Goal: Task Accomplishment & Management: Manage account settings

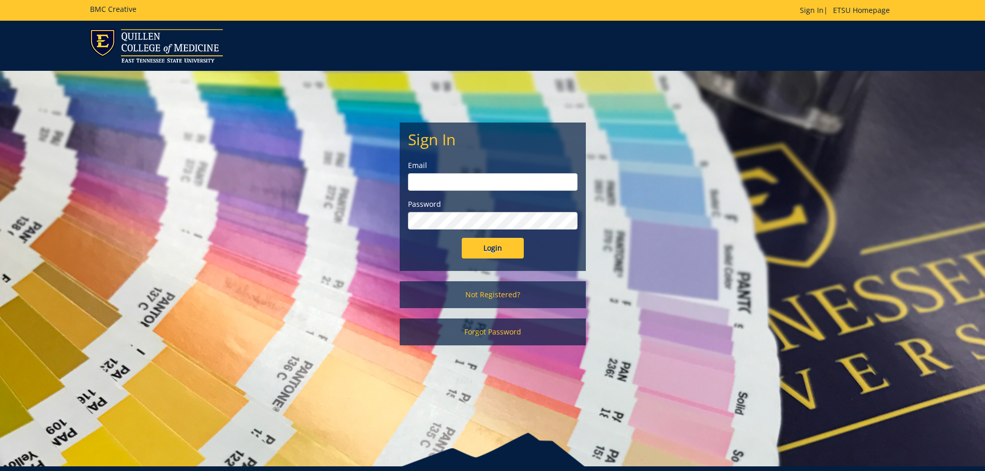
type input "[EMAIL_ADDRESS][DOMAIN_NAME]"
click at [489, 245] on input "Login" at bounding box center [493, 248] width 62 height 21
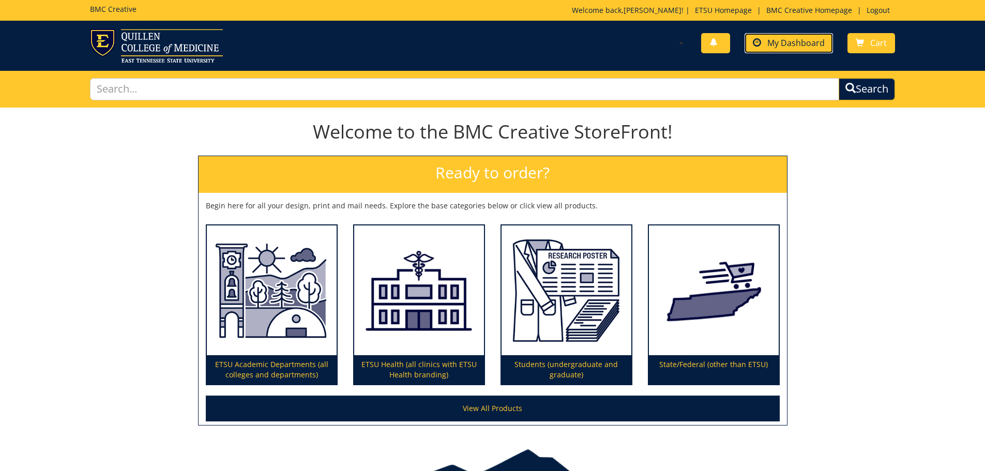
click at [784, 40] on span "My Dashboard" at bounding box center [796, 42] width 57 height 11
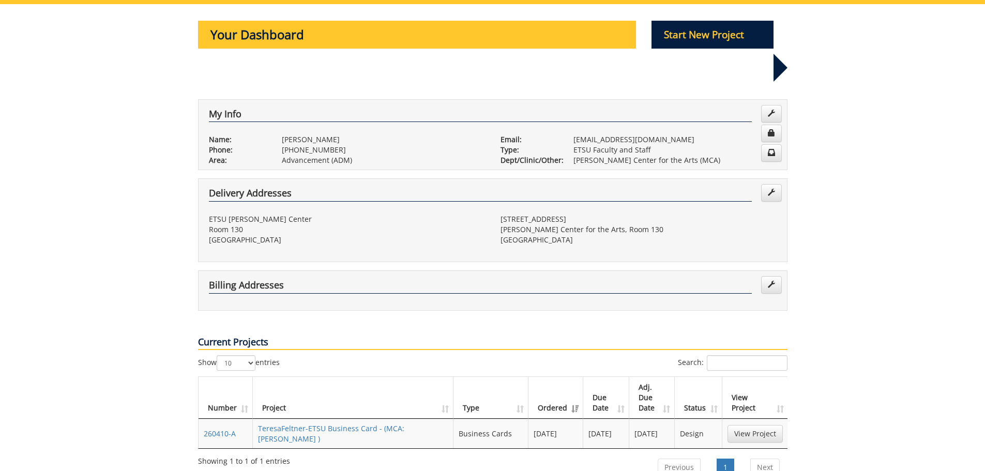
scroll to position [207, 0]
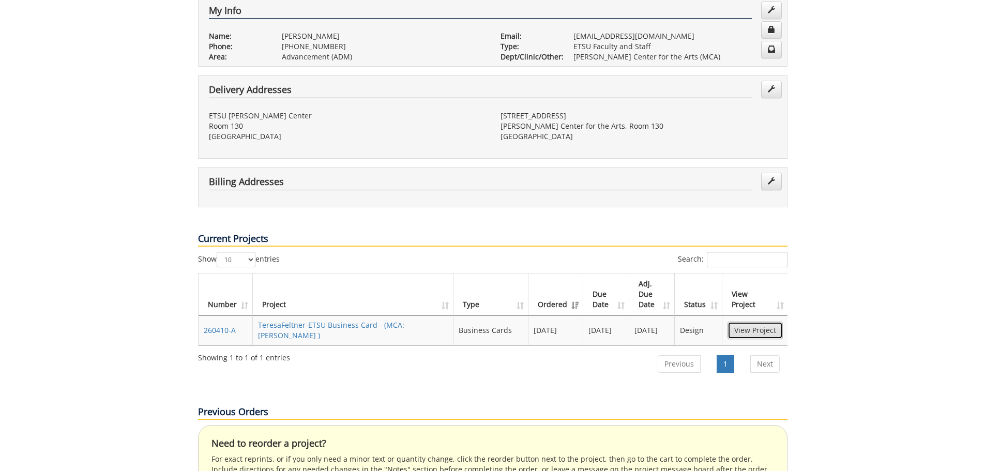
click at [745, 322] on link "View Project" at bounding box center [755, 331] width 55 height 18
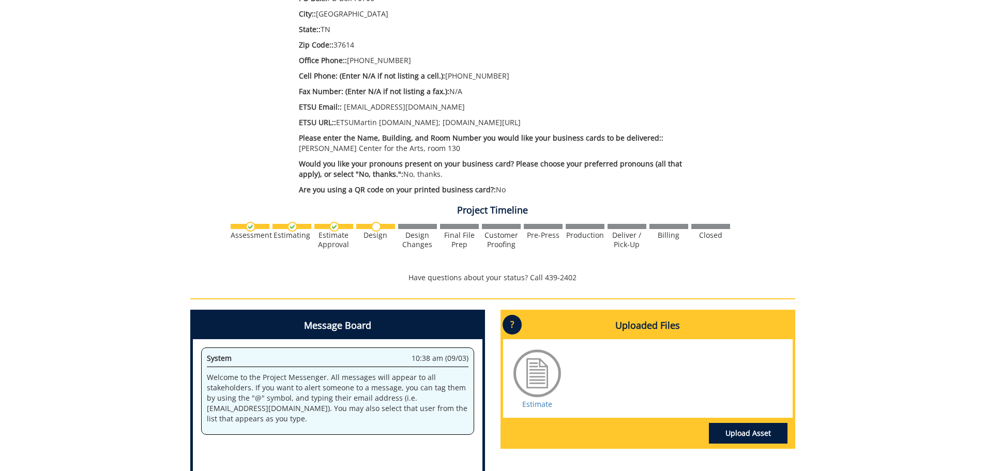
scroll to position [517, 0]
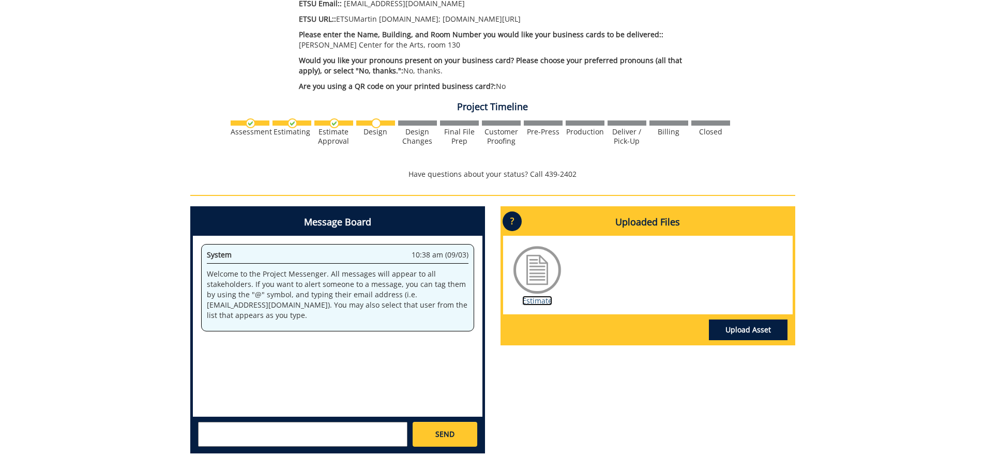
click at [537, 296] on link "Estimate" at bounding box center [537, 301] width 30 height 10
click at [241, 424] on textarea at bounding box center [302, 434] width 209 height 25
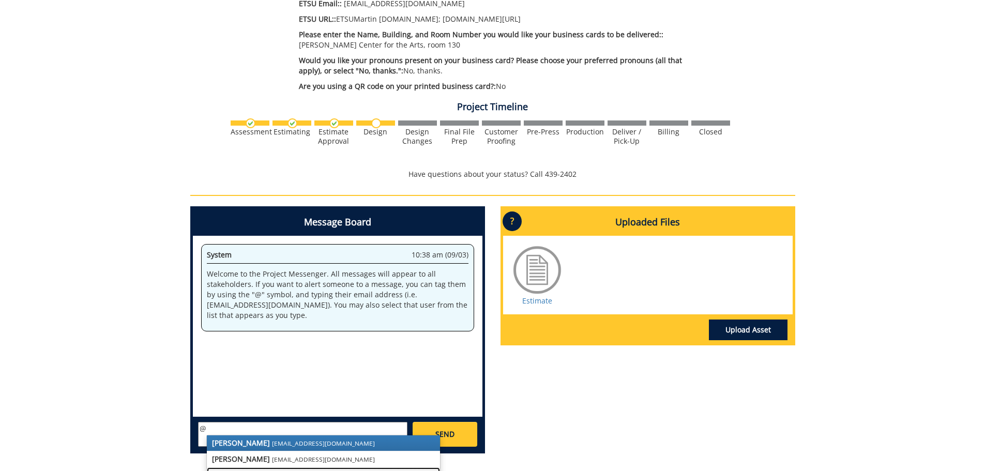
click at [251, 470] on strong "Taylor C. Campbell" at bounding box center [271, 475] width 118 height 10
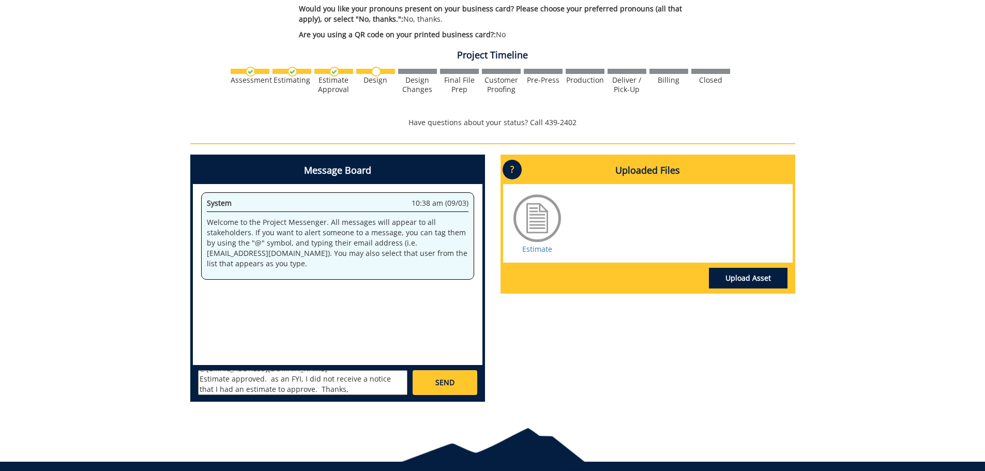
scroll to position [0, 0]
click at [271, 379] on textarea "@campbelltc@etsu.edu Estimate approved. as an FYI, I did not receive a notice t…" at bounding box center [302, 382] width 209 height 25
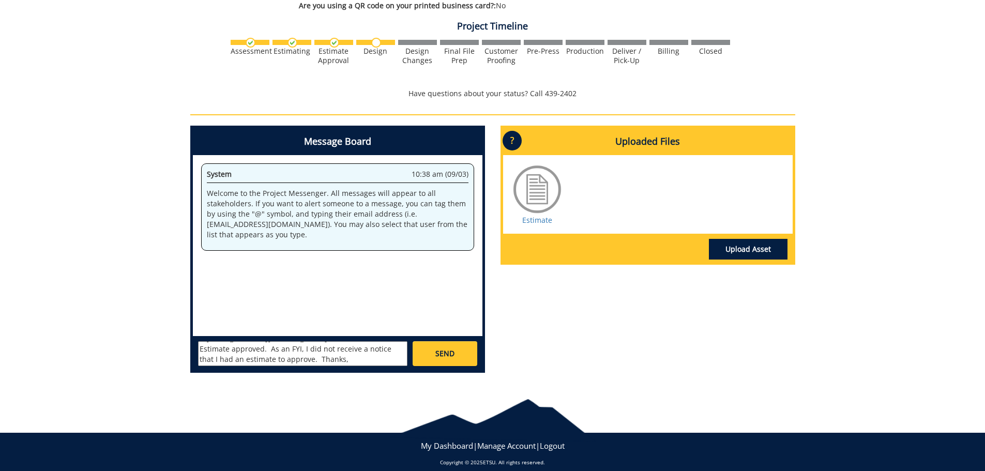
type textarea "@campbelltc@etsu.edu Estimate approved. As an FYI, I did not receive a notice t…"
click at [443, 349] on span "SEND" at bounding box center [445, 354] width 19 height 10
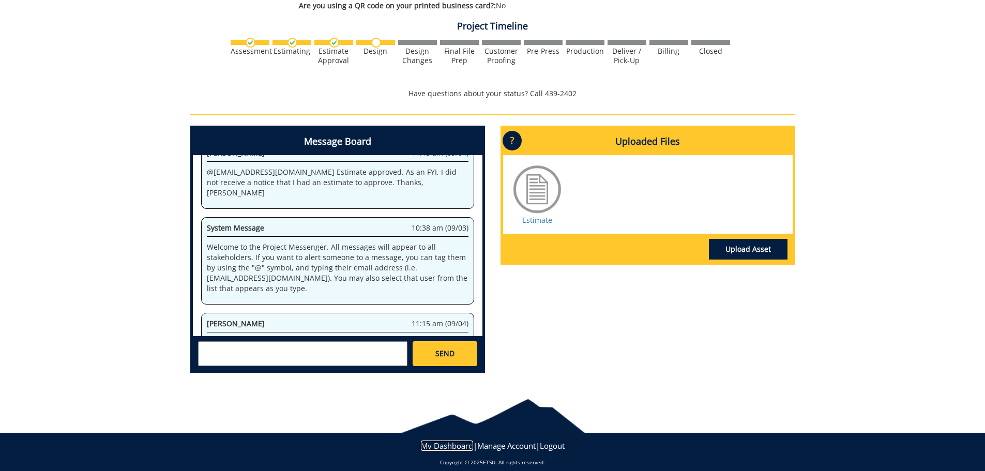
scroll to position [950, 0]
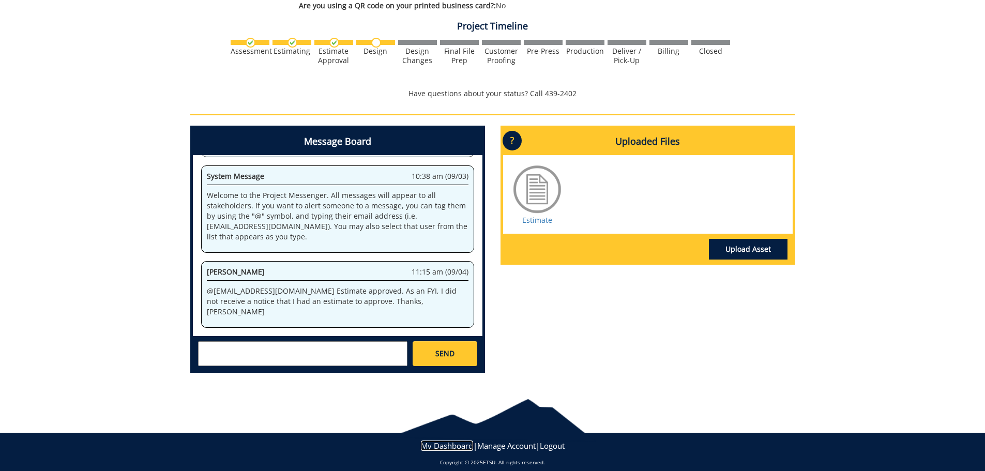
click at [449, 441] on link "My Dashboard" at bounding box center [447, 446] width 52 height 10
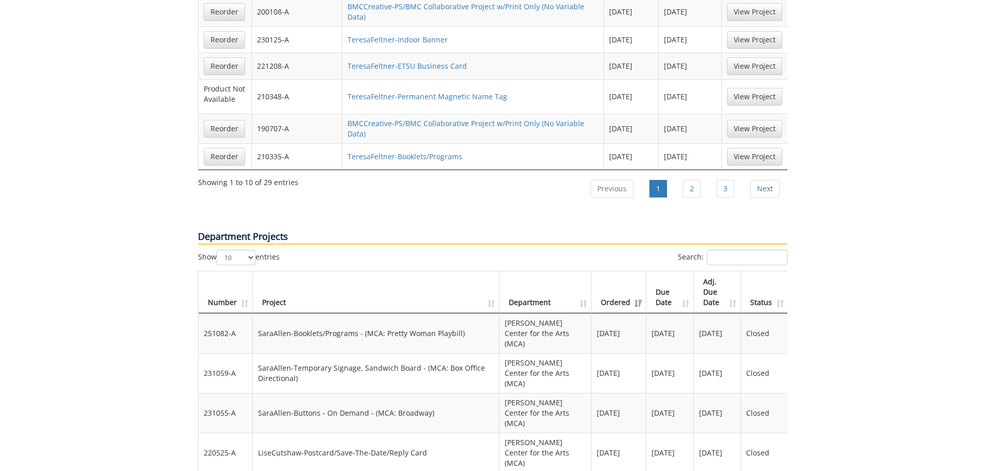
scroll to position [1035, 0]
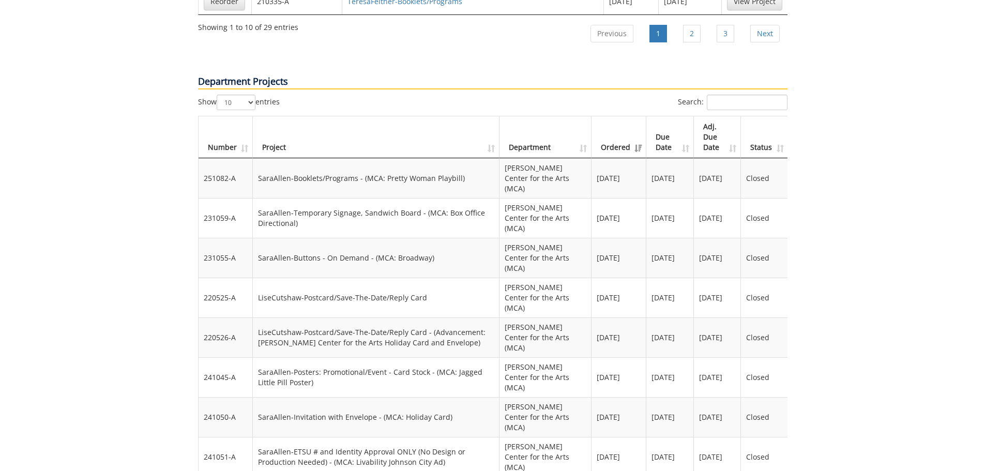
click at [626, 116] on th "Ordered" at bounding box center [619, 137] width 55 height 42
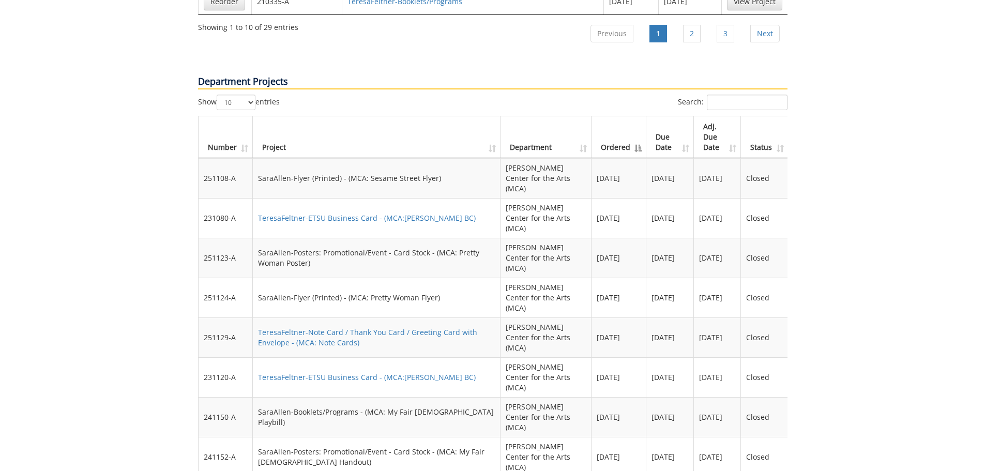
click at [638, 116] on th "Ordered" at bounding box center [619, 137] width 55 height 42
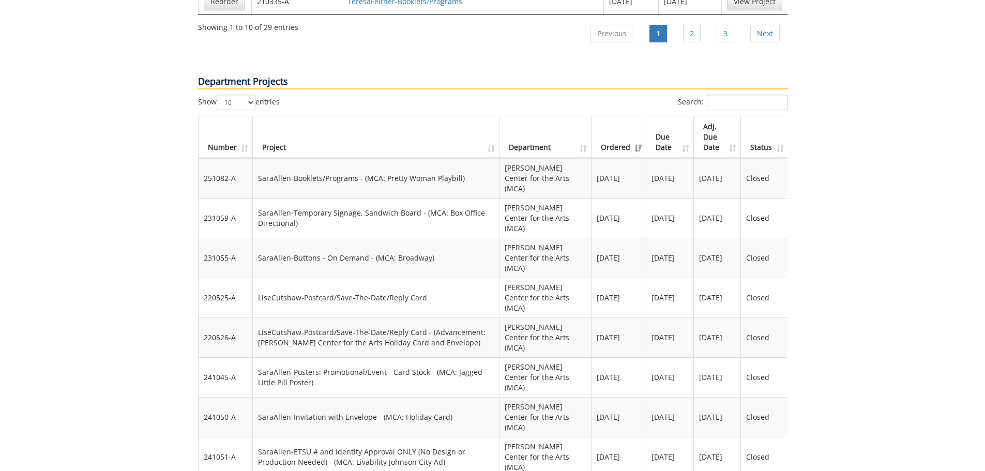
click at [638, 116] on th "Ordered" at bounding box center [619, 137] width 55 height 42
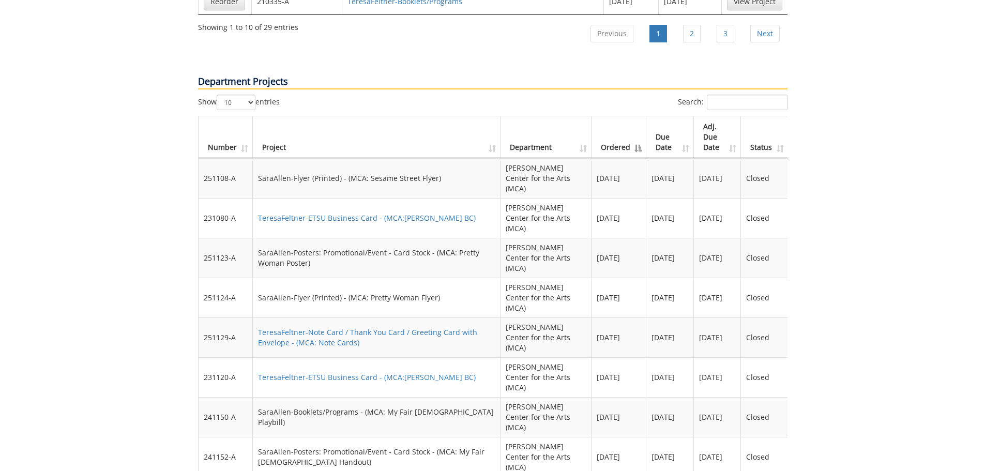
click at [682, 116] on th "Due Date" at bounding box center [671, 137] width 48 height 42
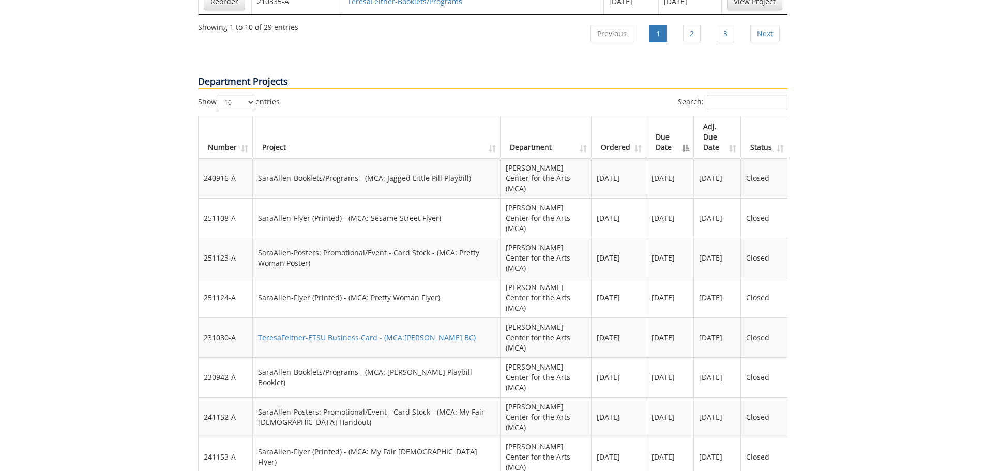
click at [682, 116] on th "Due Date" at bounding box center [671, 137] width 48 height 42
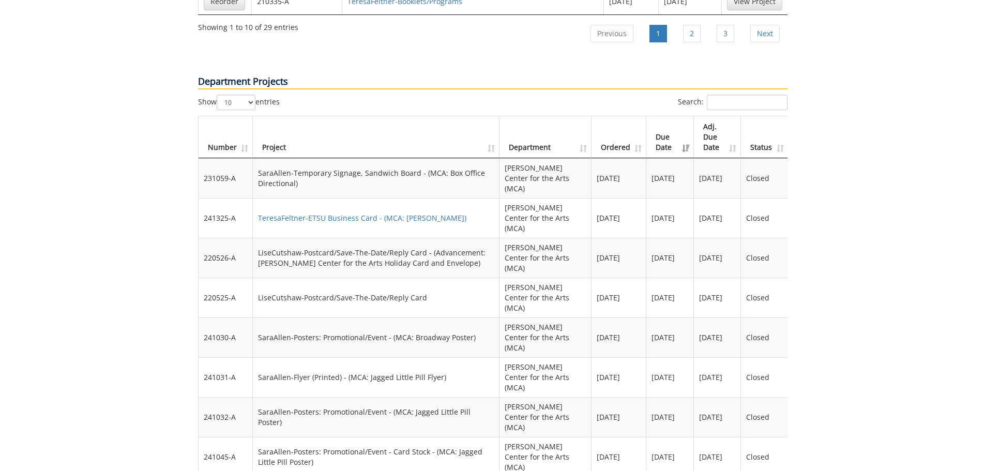
click at [682, 116] on th "Due Date" at bounding box center [671, 137] width 48 height 42
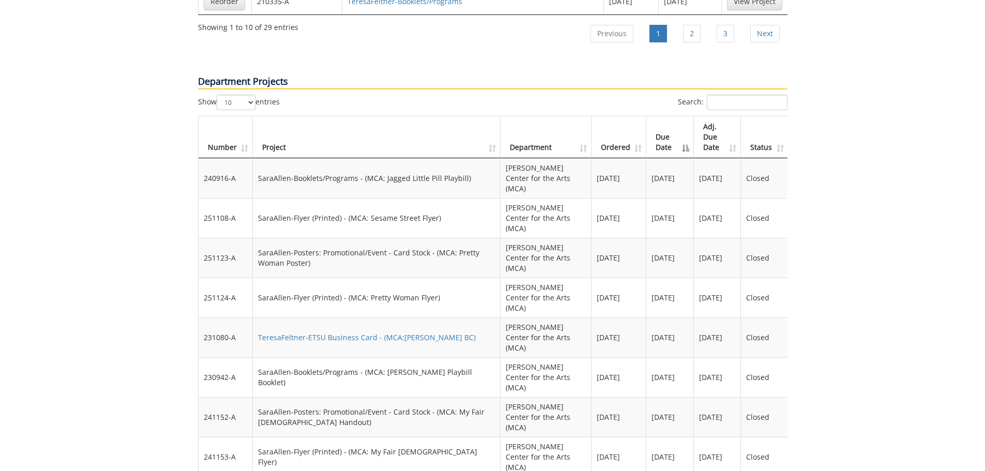
click at [662, 116] on th "Due Date" at bounding box center [671, 137] width 48 height 42
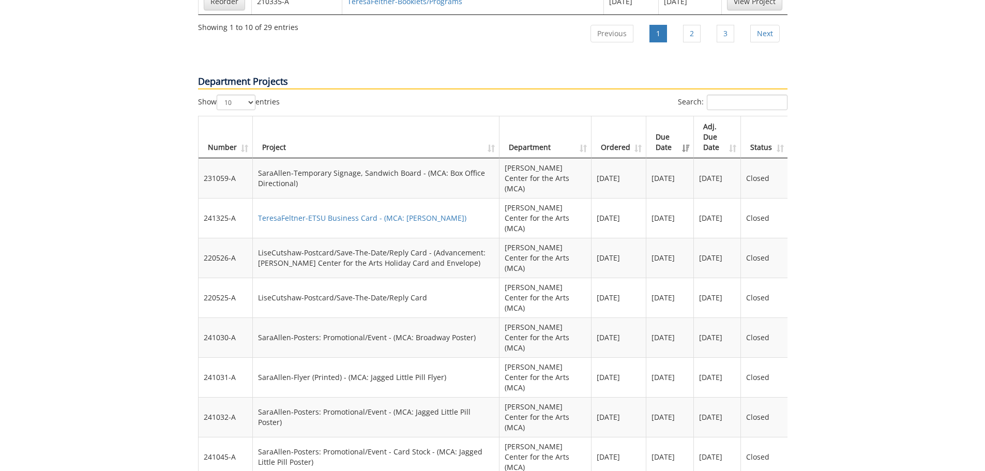
click at [662, 116] on th "Due Date" at bounding box center [671, 137] width 48 height 42
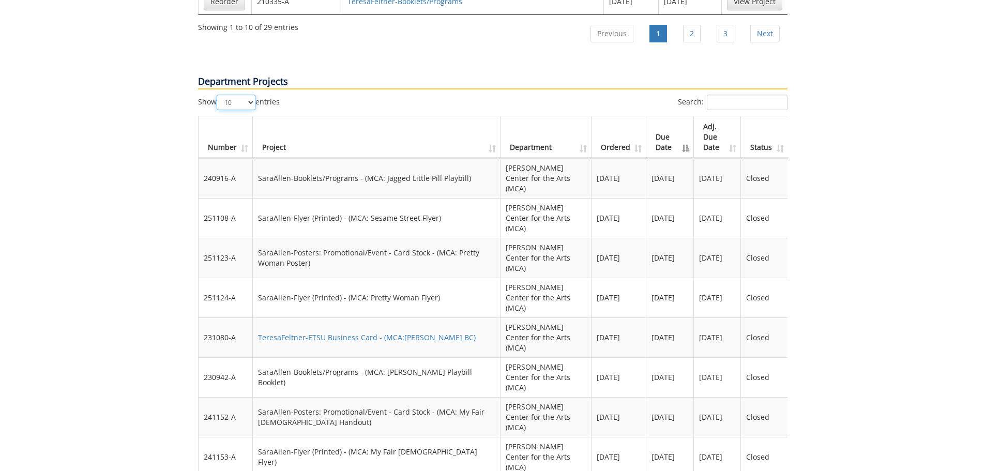
click at [250, 95] on select "10 25 50 100" at bounding box center [236, 103] width 39 height 16
select select "100"
click at [218, 95] on select "10 25 50 100" at bounding box center [236, 103] width 39 height 16
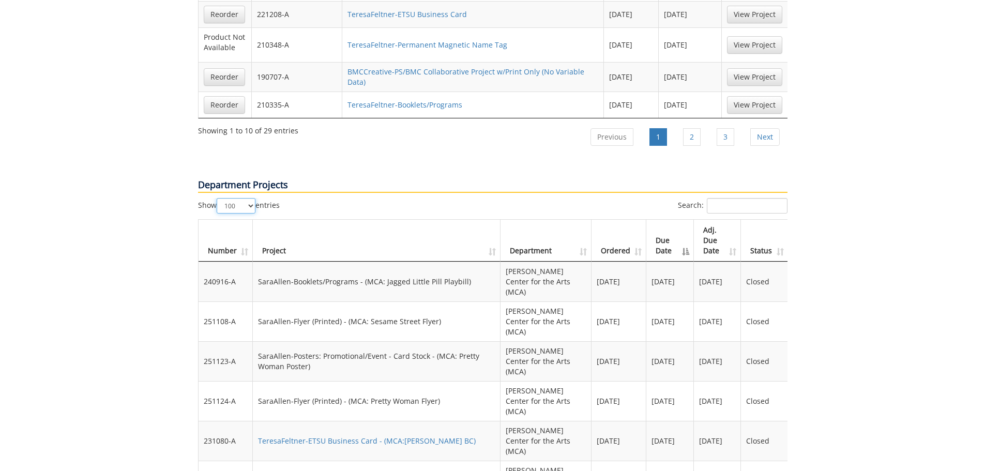
scroll to position [879, 0]
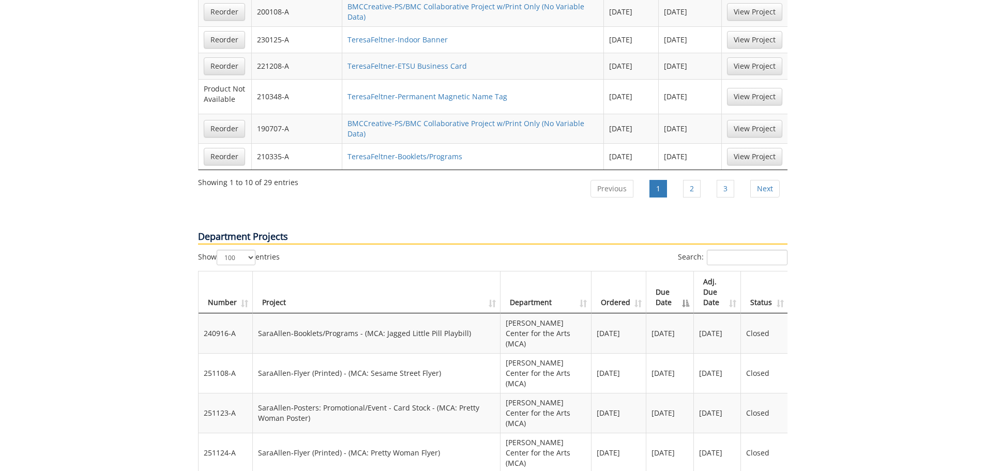
click at [632, 272] on th "Ordered" at bounding box center [619, 293] width 55 height 42
click at [242, 272] on th "Number" at bounding box center [226, 293] width 54 height 42
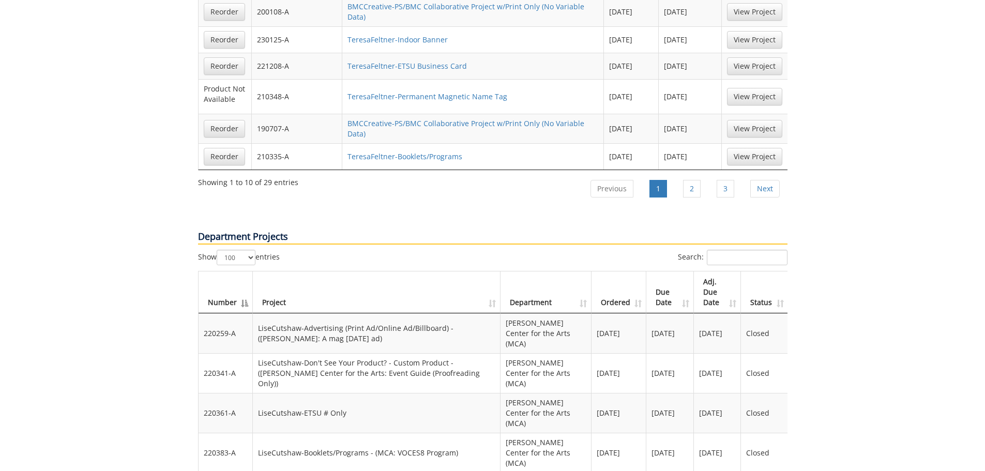
scroll to position [621, 0]
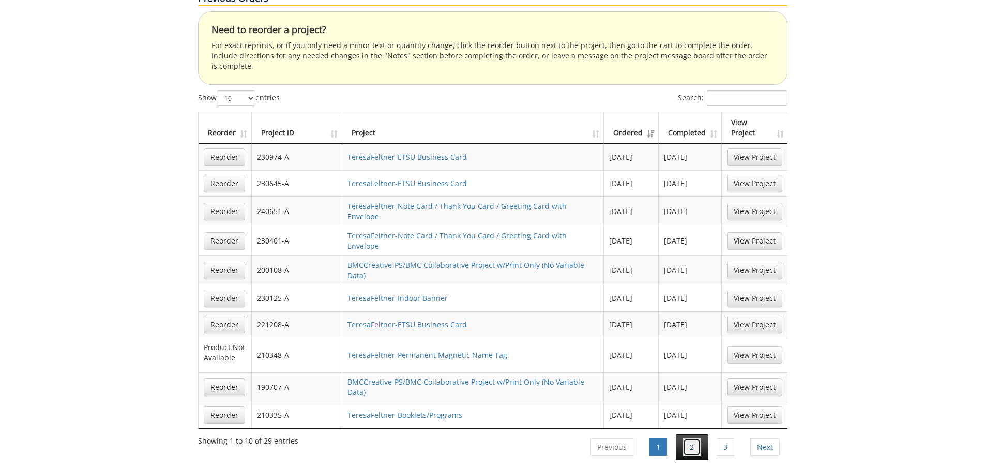
click at [690, 439] on link "2" at bounding box center [692, 448] width 18 height 18
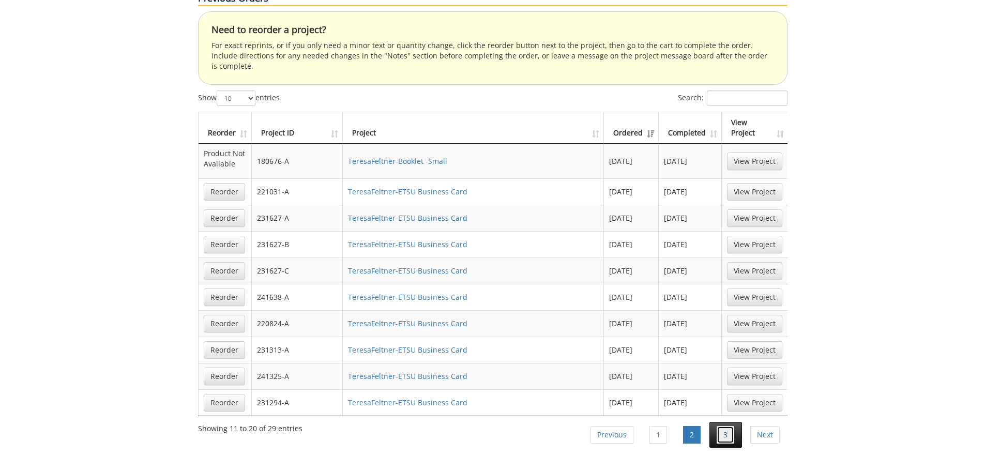
click at [723, 426] on link "3" at bounding box center [726, 435] width 18 height 18
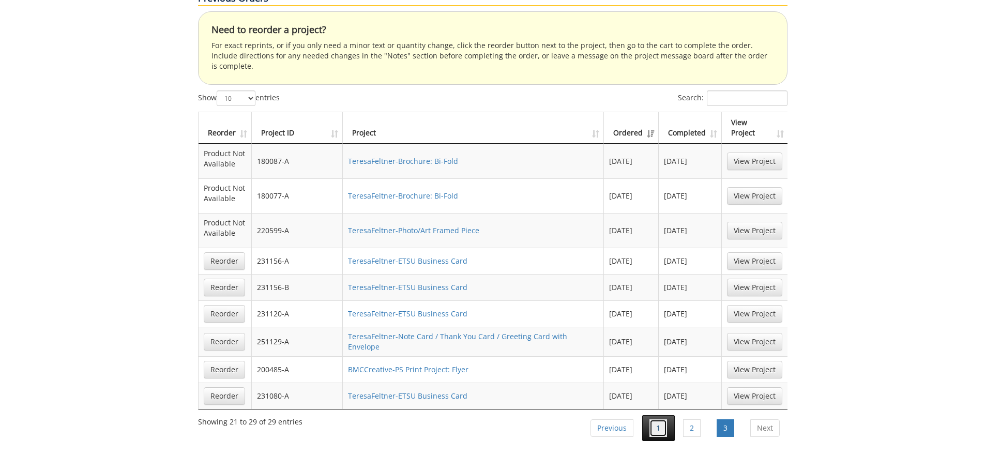
click at [660, 420] on link "1" at bounding box center [659, 429] width 18 height 18
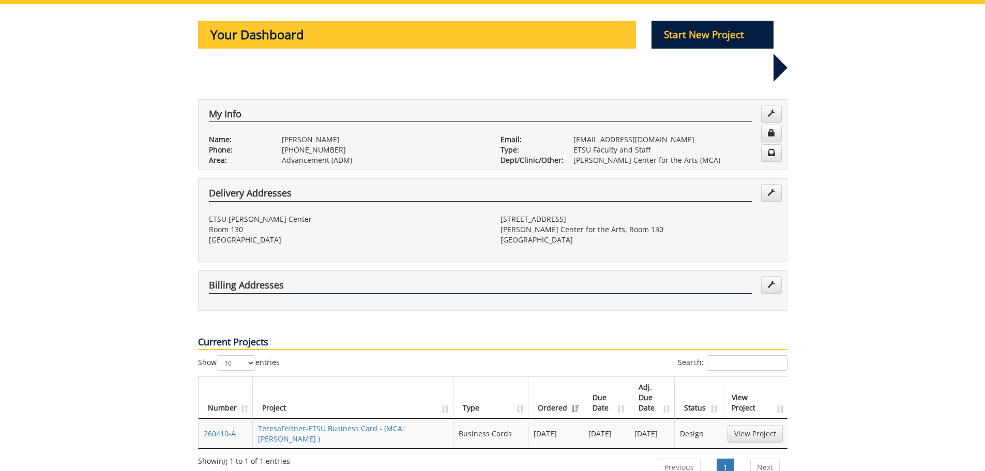
scroll to position [155, 0]
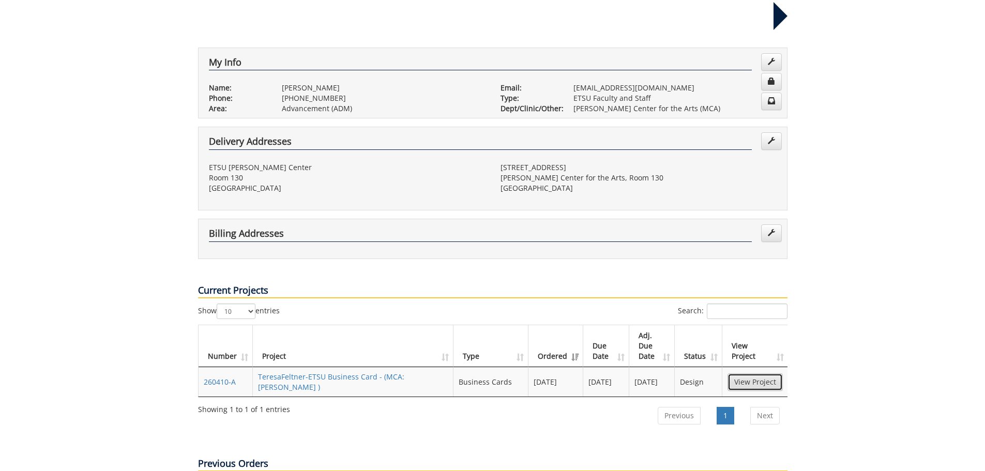
click at [759, 373] on link "View Project" at bounding box center [755, 382] width 55 height 18
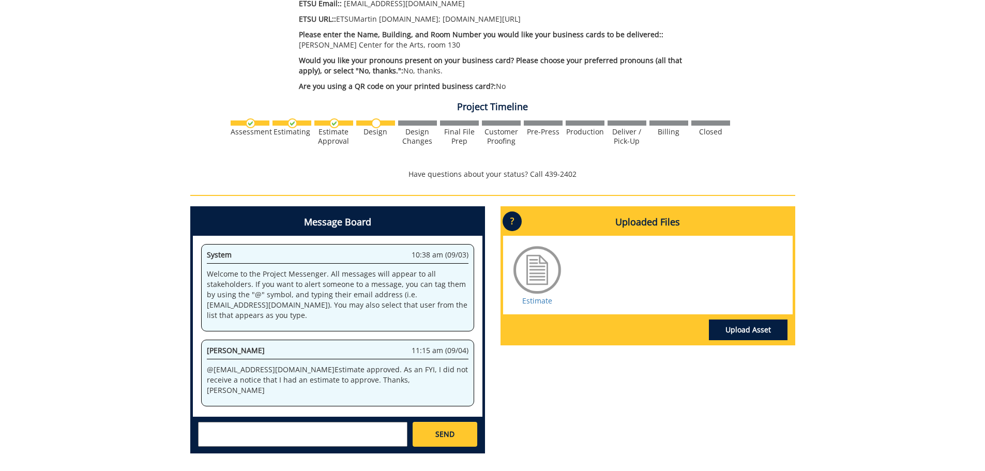
scroll to position [569, 0]
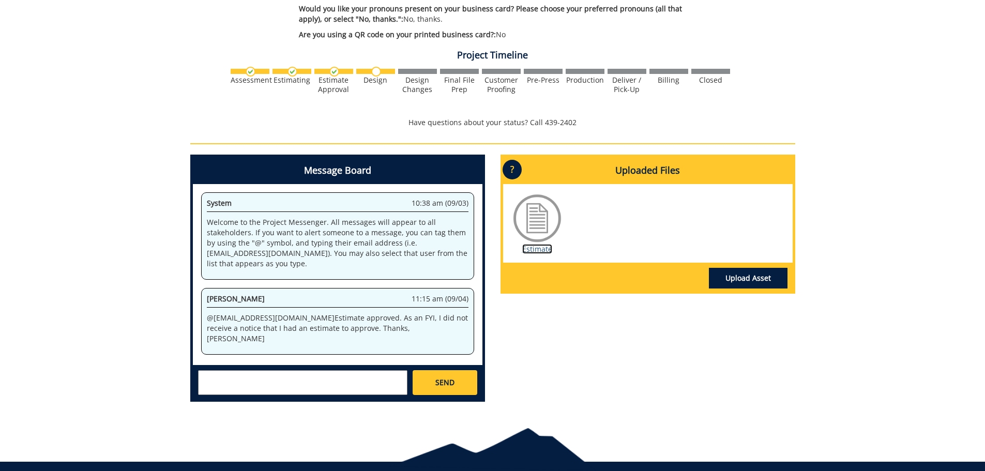
click at [538, 244] on link "Estimate" at bounding box center [537, 249] width 30 height 10
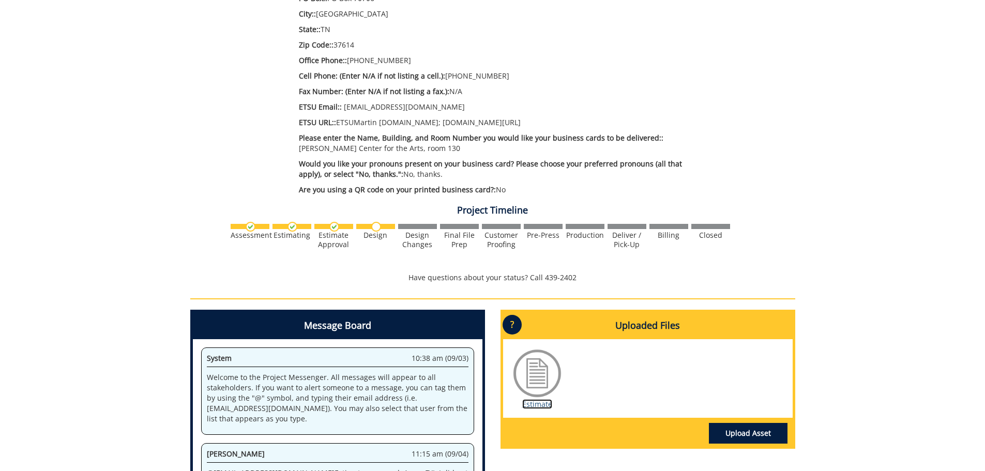
scroll to position [207, 0]
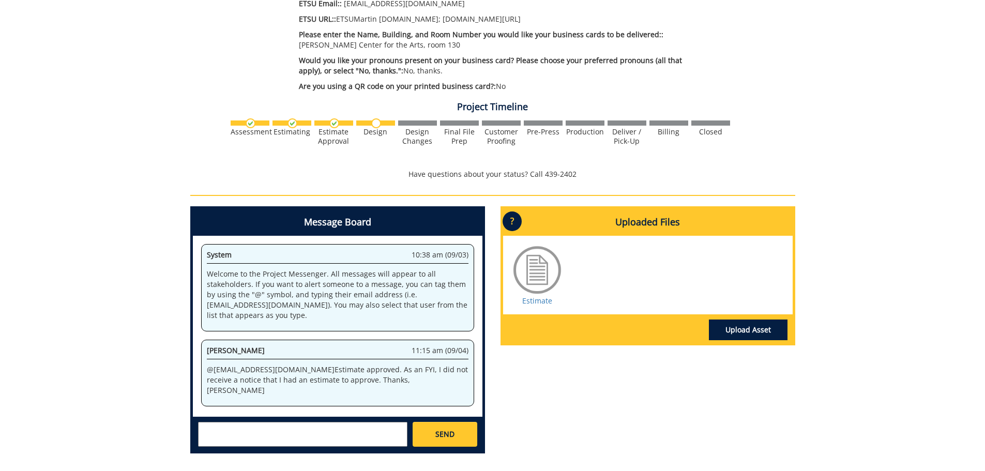
scroll to position [569, 0]
